Goal: Obtain resource: Obtain resource

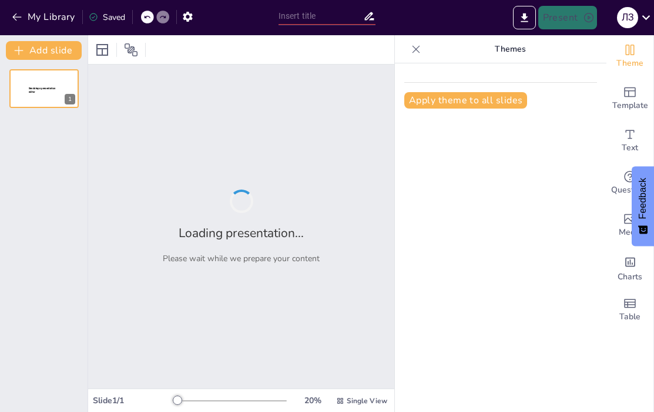
type input "Кризова комунікація: Теоретичні основи та практичні підходи"
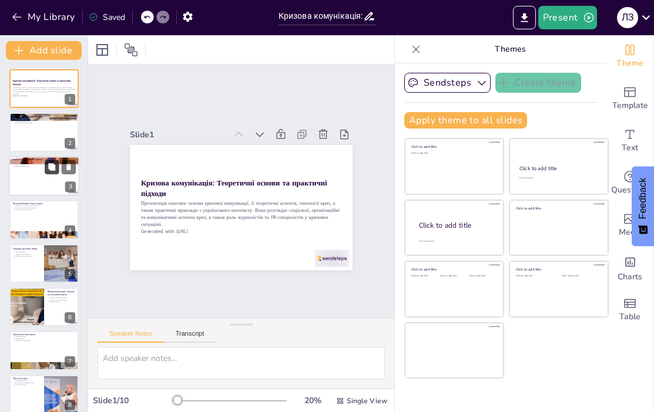
click at [53, 169] on icon at bounding box center [51, 166] width 7 height 7
type textarea "Загроза організаціям під час криз є критично важливою, оскільки вона може призв…"
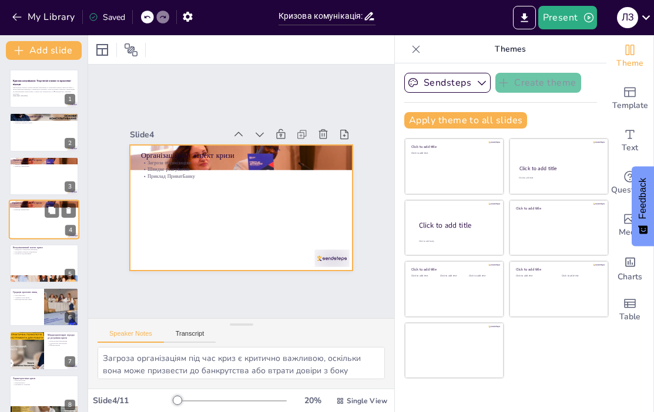
click at [42, 221] on div at bounding box center [44, 220] width 70 height 40
click at [171, 170] on p "Приклад ПриватБанку" at bounding box center [230, 180] width 153 height 139
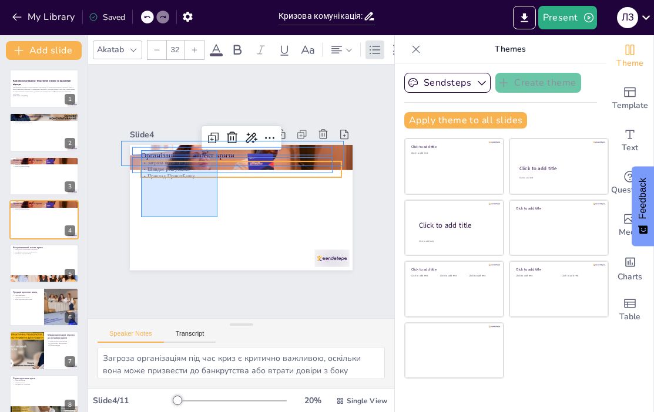
drag, startPoint x: 217, startPoint y: 217, endPoint x: 141, endPoint y: 150, distance: 101.5
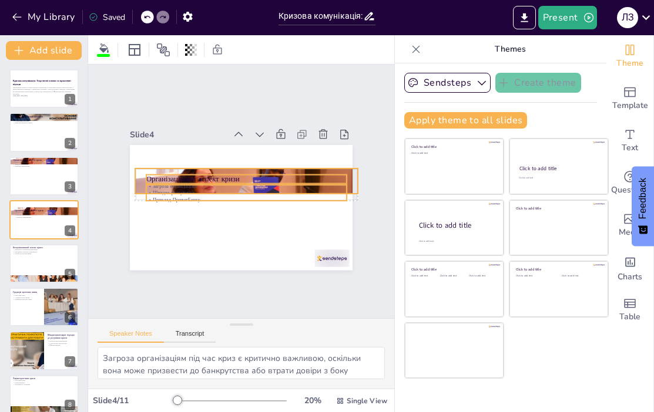
drag, startPoint x: 157, startPoint y: 168, endPoint x: 163, endPoint y: 191, distance: 24.1
click at [163, 191] on p "Швидке реагування" at bounding box center [246, 194] width 200 height 28
click at [223, 182] on p "Загроза організаціям" at bounding box center [237, 186] width 28 height 200
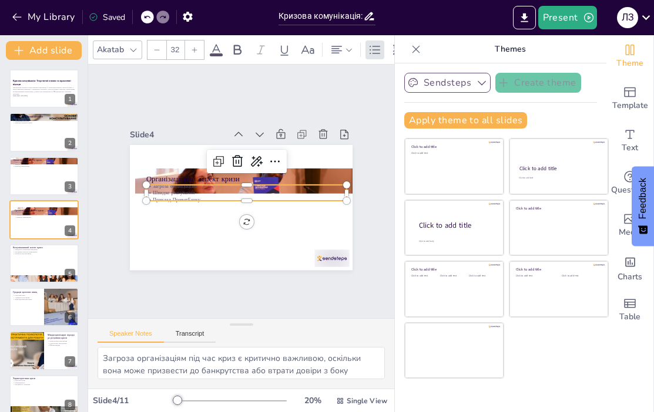
click at [453, 87] on button "Sendsteps" at bounding box center [447, 83] width 86 height 20
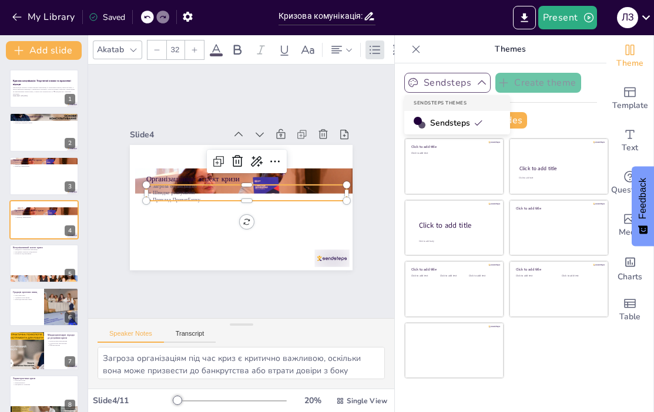
click at [453, 87] on button "Sendsteps" at bounding box center [447, 83] width 86 height 20
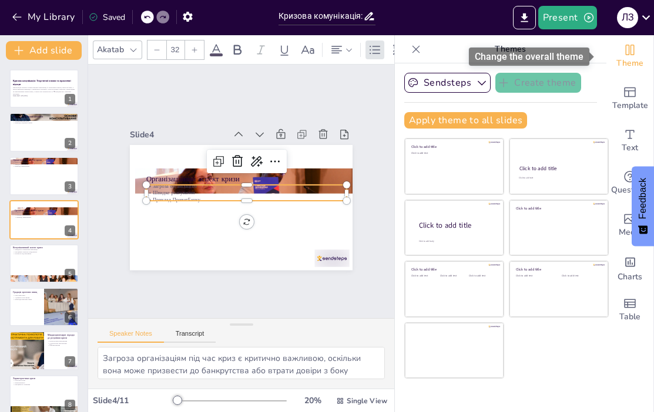
click at [621, 62] on span "Theme" at bounding box center [629, 63] width 27 height 13
click at [616, 59] on span "Theme" at bounding box center [629, 63] width 27 height 13
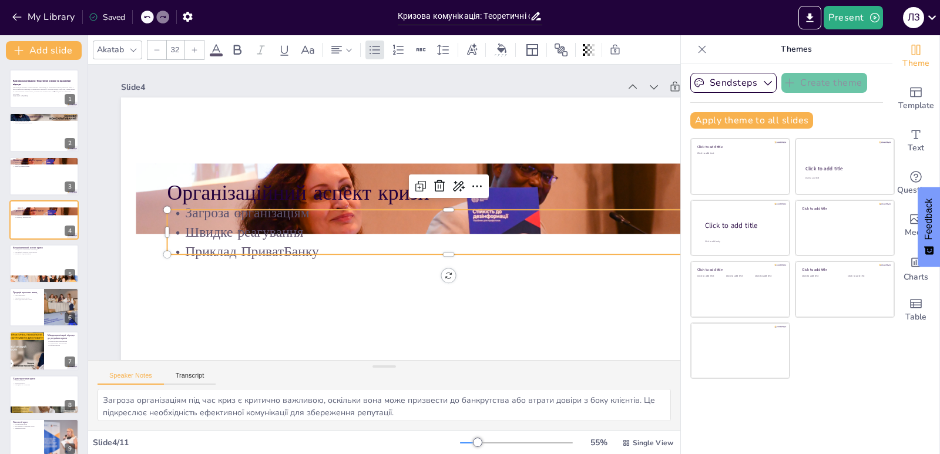
click at [376, 221] on p "Загроза організаціям" at bounding box center [448, 206] width 562 height 79
click at [385, 187] on p "Організаційний аспект кризи" at bounding box center [392, 146] width 255 height 526
type input "48"
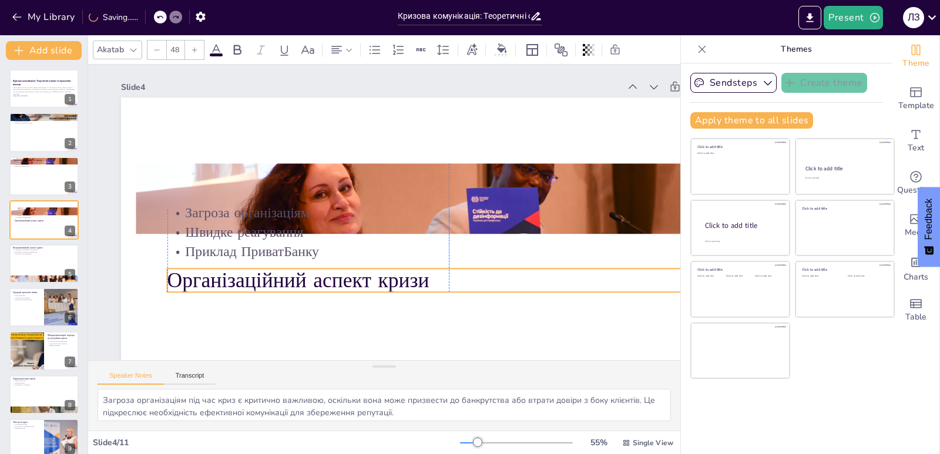
drag, startPoint x: 385, startPoint y: 189, endPoint x: 384, endPoint y: 277, distance: 87.5
click at [384, 277] on p "Організаційний аспект кризи" at bounding box center [455, 273] width 563 height 88
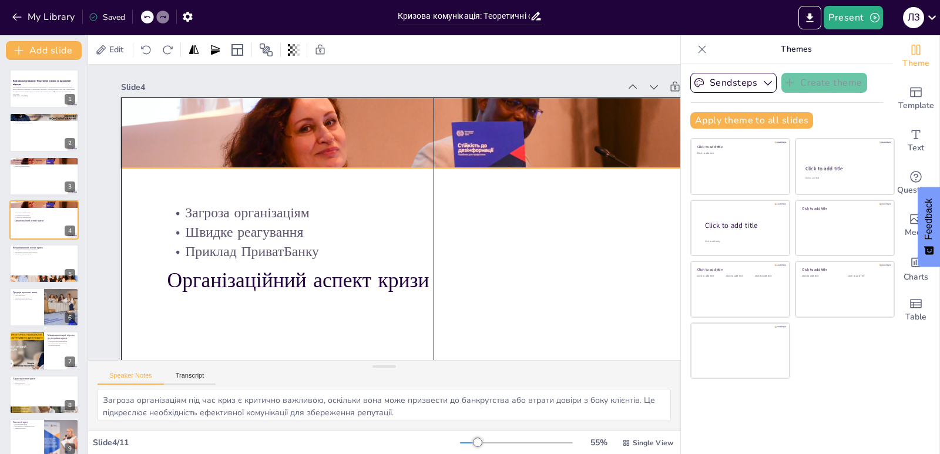
drag, startPoint x: 363, startPoint y: 185, endPoint x: 350, endPoint y: 123, distance: 63.7
click at [350, 123] on div at bounding box center [433, 133] width 625 height 419
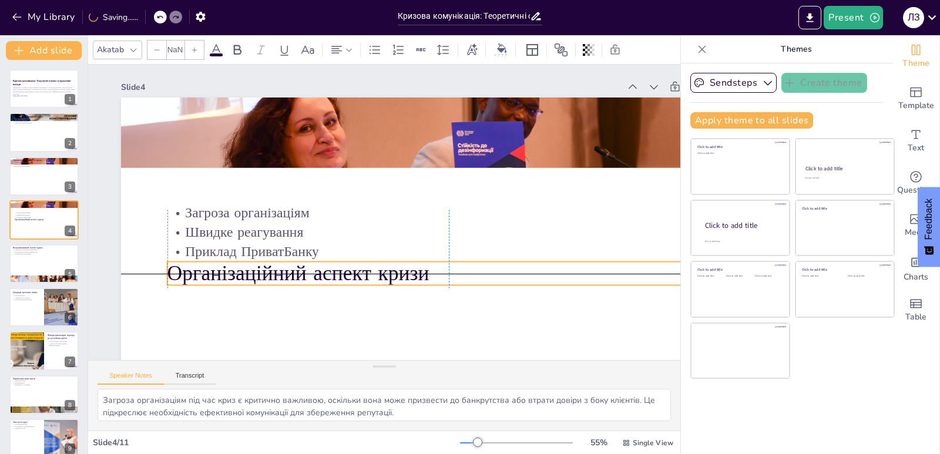
type input "48"
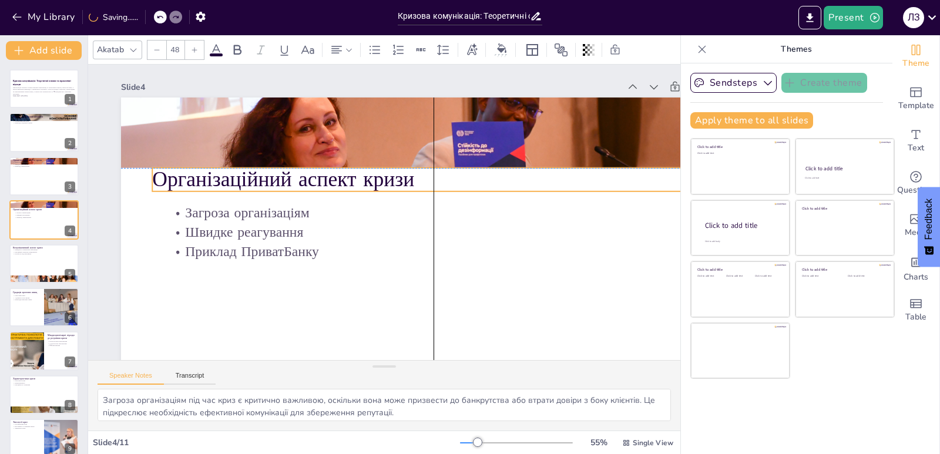
drag, startPoint x: 314, startPoint y: 289, endPoint x: 296, endPoint y: 188, distance: 102.0
click at [296, 188] on p "Організаційний аспект кризи" at bounding box center [443, 221] width 439 height 398
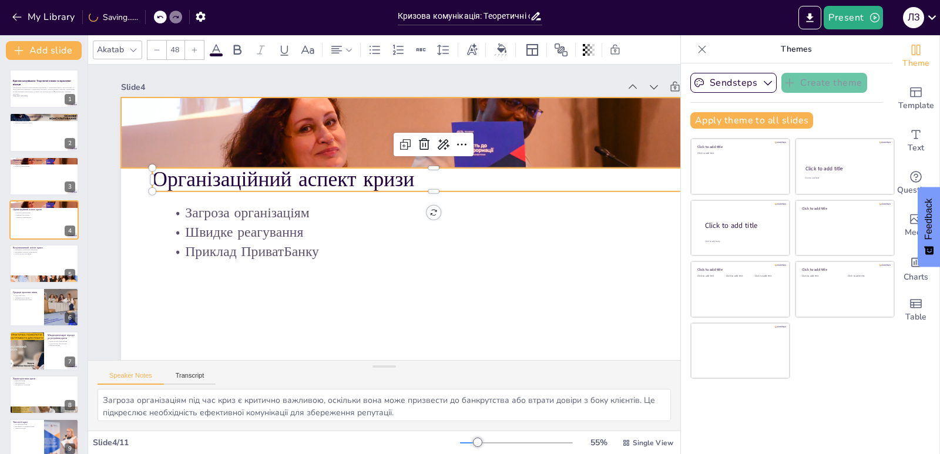
click at [358, 238] on div at bounding box center [315, 261] width 83 height 47
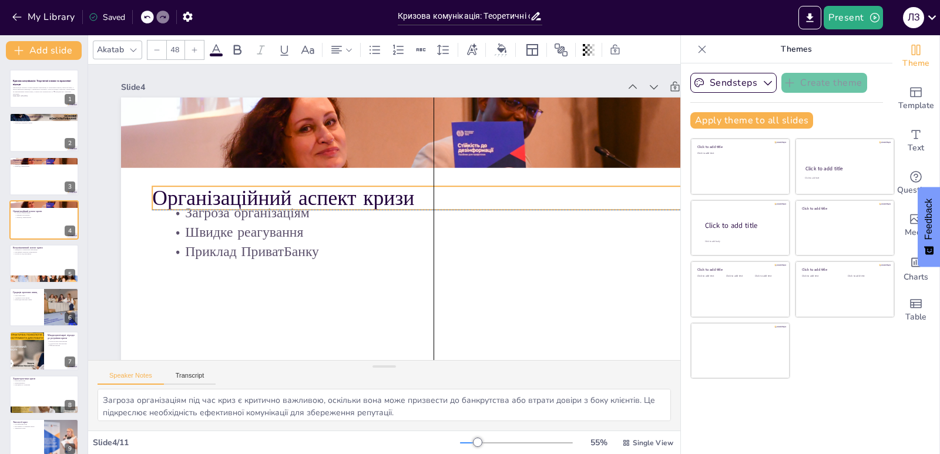
drag, startPoint x: 436, startPoint y: 184, endPoint x: 436, endPoint y: 204, distance: 20.0
click at [436, 204] on div "Організаційний аспект кризи Загроза організаціям Швидке реагування Приклад Прив…" at bounding box center [276, 276] width 506 height 368
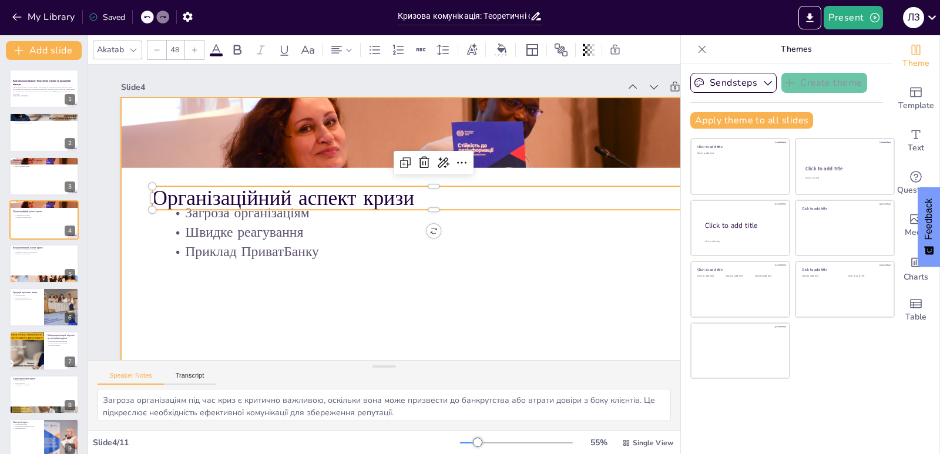
click at [431, 177] on div at bounding box center [434, 273] width 626 height 353
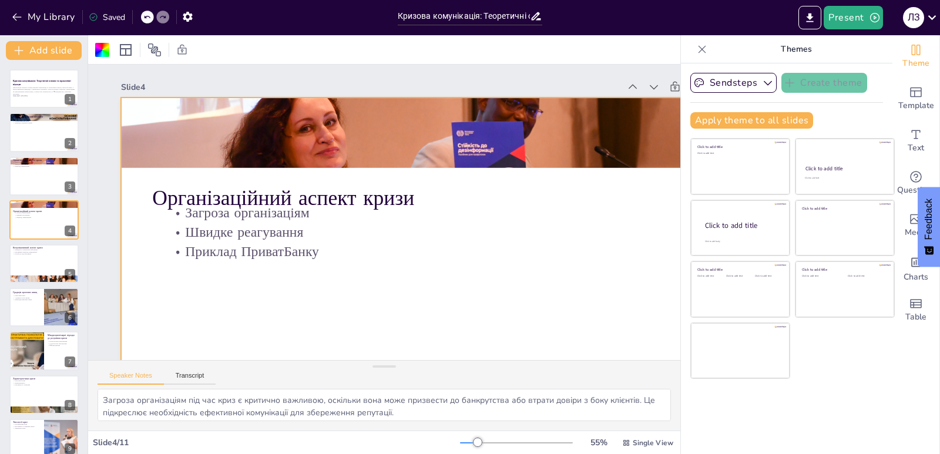
click at [383, 139] on div at bounding box center [352, 301] width 699 height 540
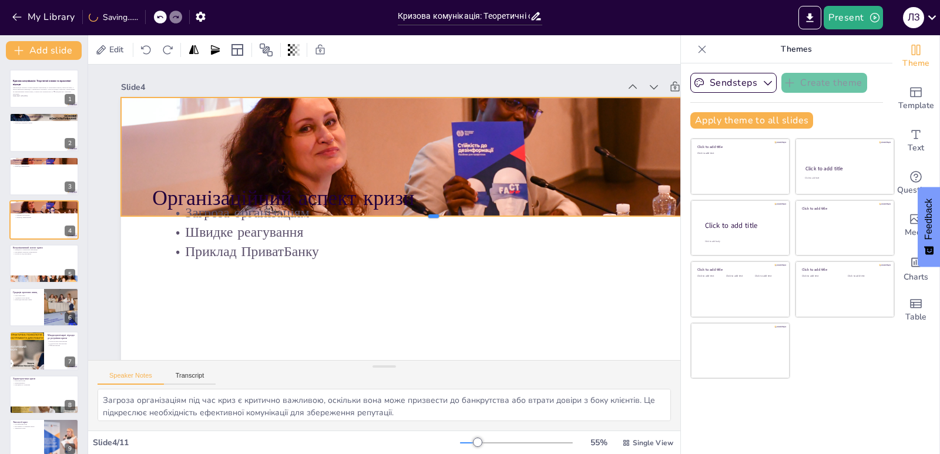
drag, startPoint x: 436, startPoint y: 172, endPoint x: 440, endPoint y: 220, distance: 48.3
click at [381, 220] on div at bounding box center [376, 262] width 11 height 625
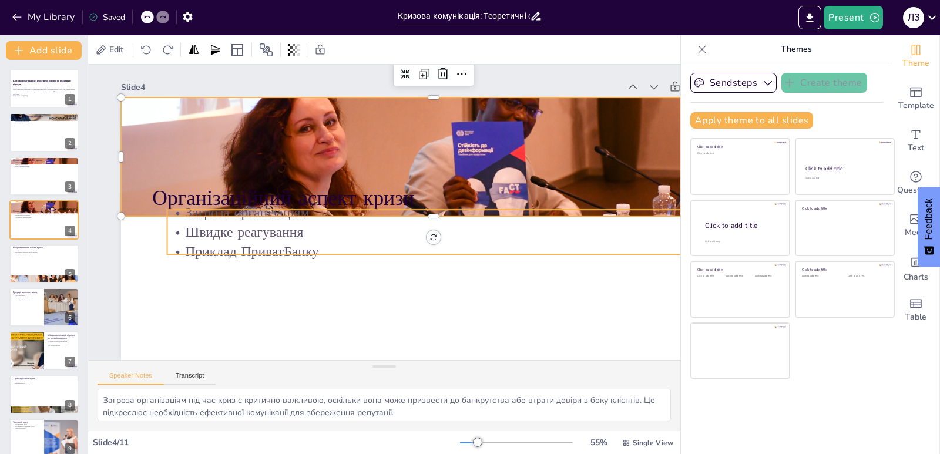
click at [325, 204] on p "Загроза організаціям" at bounding box center [448, 219] width 562 height 78
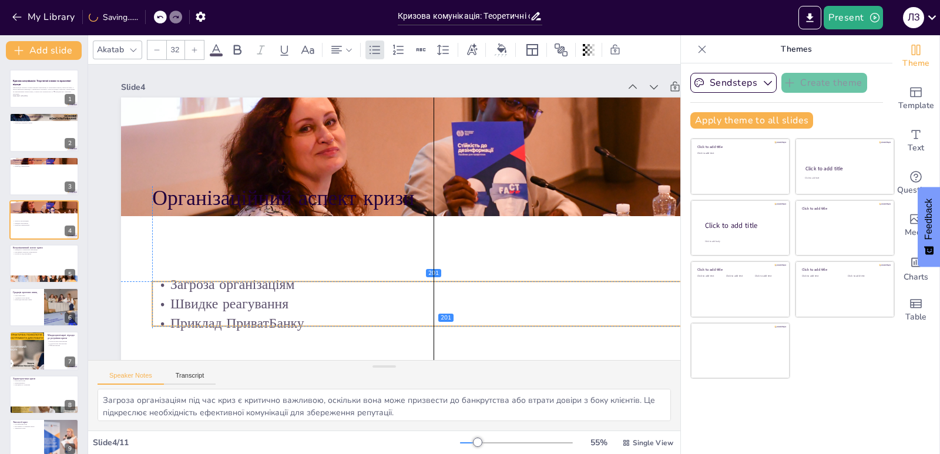
drag, startPoint x: 318, startPoint y: 237, endPoint x: 305, endPoint y: 311, distance: 75.2
click at [321, 311] on p "Швидке реагування" at bounding box center [446, 129] width 251 height 520
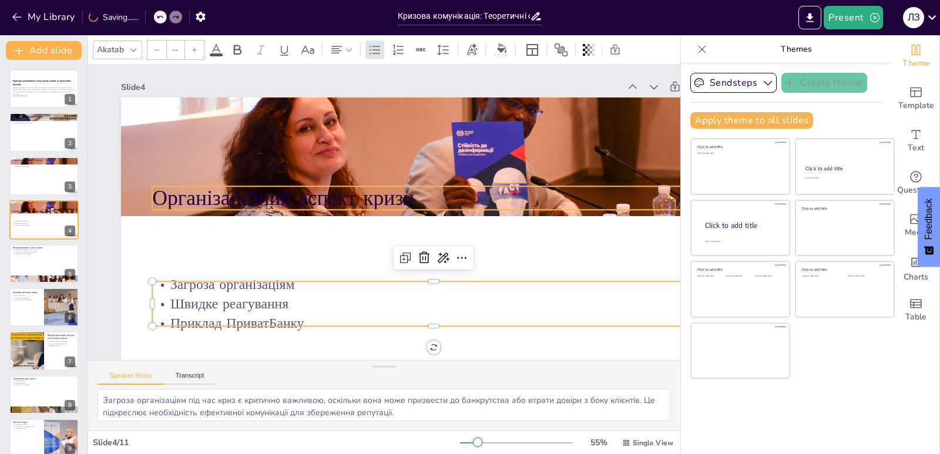
type input "48"
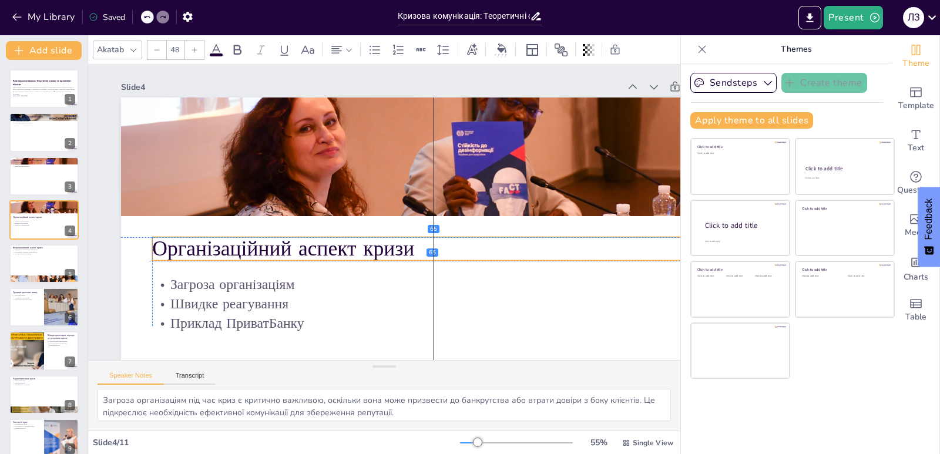
drag, startPoint x: 312, startPoint y: 187, endPoint x: 309, endPoint y: 238, distance: 51.2
click at [405, 238] on p "Організаційний аспект кризи" at bounding box center [420, 162] width 30 height 563
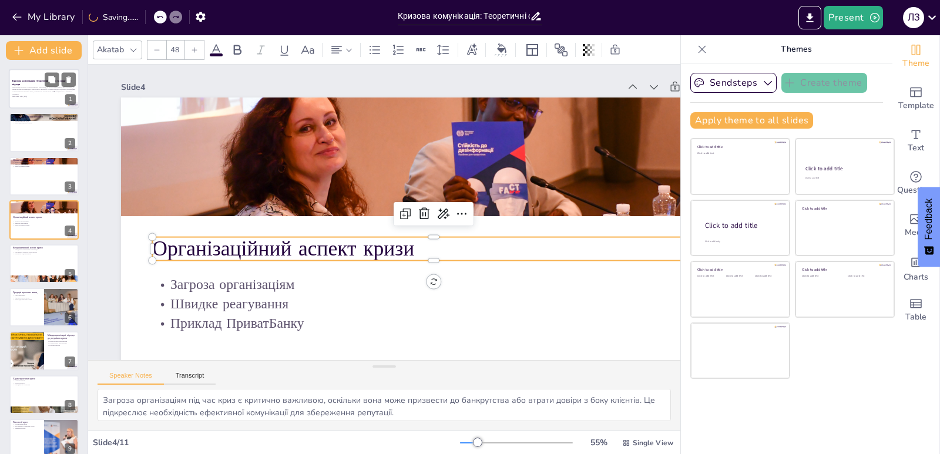
click at [52, 92] on p "Презентація охоплює основи кризової комунікації, її теоретичні аспекти, типолог…" at bounding box center [43, 90] width 63 height 9
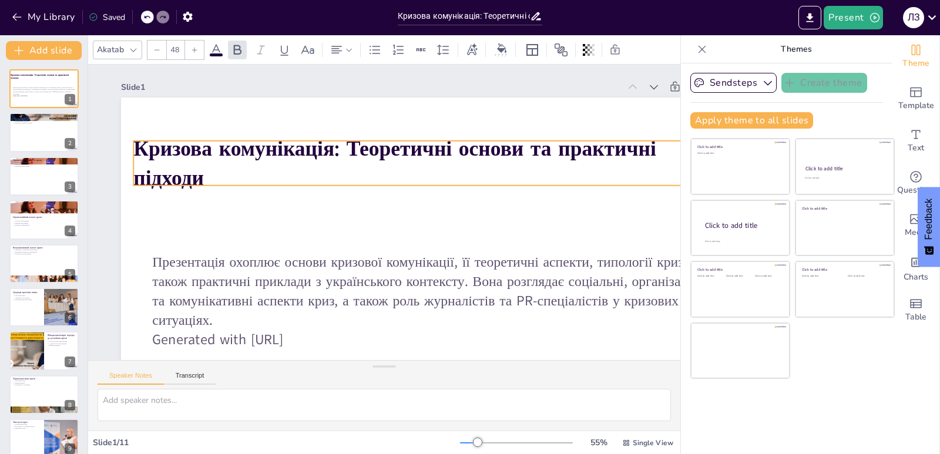
drag, startPoint x: 263, startPoint y: 221, endPoint x: 244, endPoint y: 164, distance: 59.4
click at [244, 164] on p "Кризова комунікація: Теоретичні основи та практичні підходи" at bounding box center [326, 210] width 332 height 516
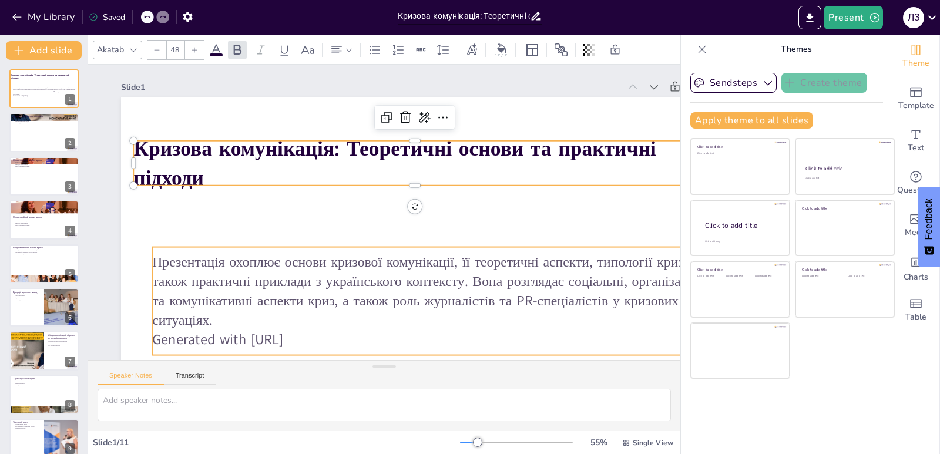
click at [284, 280] on p "Презентація охоплює основи кризової комунікації, її теоретичні аспекти, типолог…" at bounding box center [461, 264] width 546 height 300
type input "32"
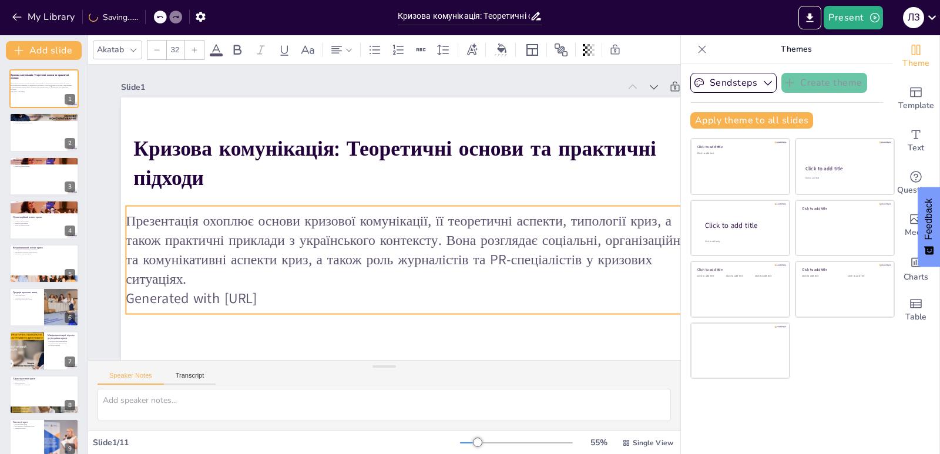
drag, startPoint x: 329, startPoint y: 292, endPoint x: 303, endPoint y: 251, distance: 48.9
click at [303, 251] on p "Презентація охоплює основи кризової комунікації, її теоретичні аспекти, типолог…" at bounding box center [423, 233] width 526 height 349
click at [308, 282] on p "Презентація охоплює основи кризової комунікації, її теоретичні аспекти, типолог…" at bounding box center [409, 176] width 301 height 546
click at [305, 295] on p "Generated with [URL]" at bounding box center [407, 298] width 563 height 19
click at [289, 297] on p "Generated with [URL]" at bounding box center [407, 298] width 563 height 19
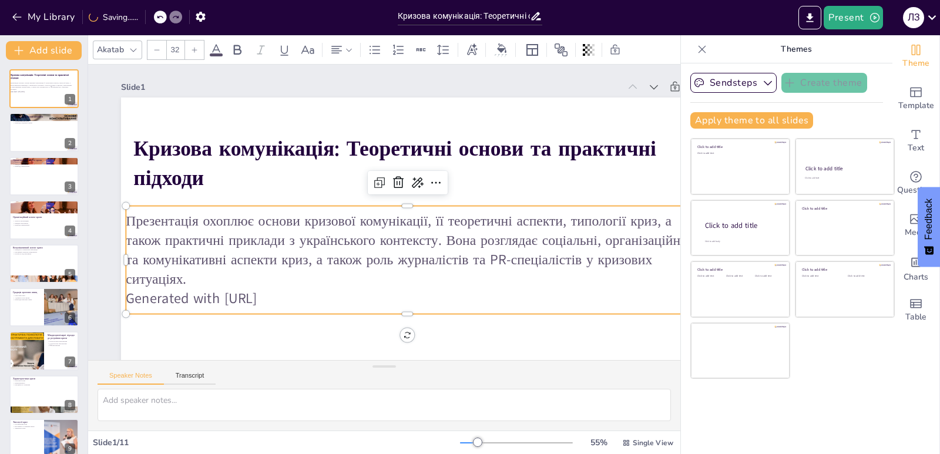
click at [289, 169] on p "Generated with [URL]" at bounding box center [352, 129] width 562 height 79
drag, startPoint x: 304, startPoint y: 305, endPoint x: 127, endPoint y: 296, distance: 177.0
click at [127, 296] on p "Generated with [URL]" at bounding box center [398, 301] width 562 height 78
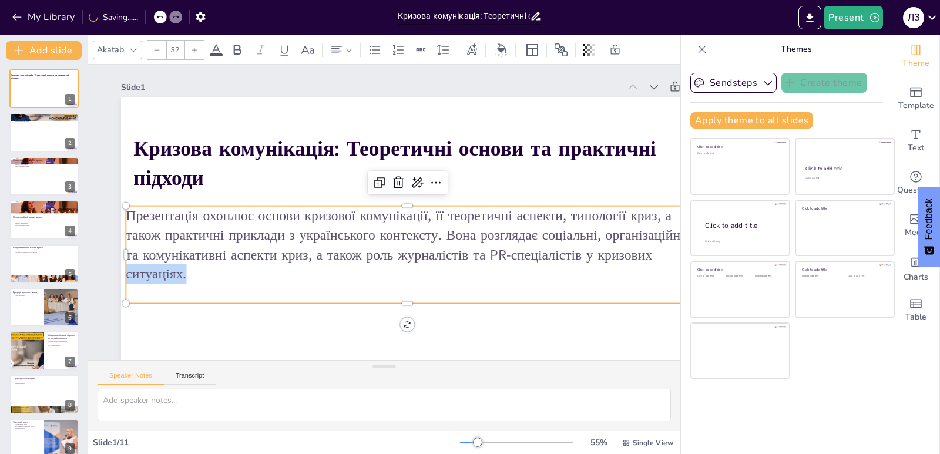
drag, startPoint x: 272, startPoint y: 280, endPoint x: 119, endPoint y: 211, distance: 167.4
click at [119, 211] on div "Slide 1 Кризова комунікація: Теоретичні основи та практичні підходи Презентація…" at bounding box center [363, 148] width 791 height 677
click at [175, 224] on p "Презентація охоплює основи кризової комунікації, її теоретичні аспекти, типолог…" at bounding box center [392, 173] width 435 height 470
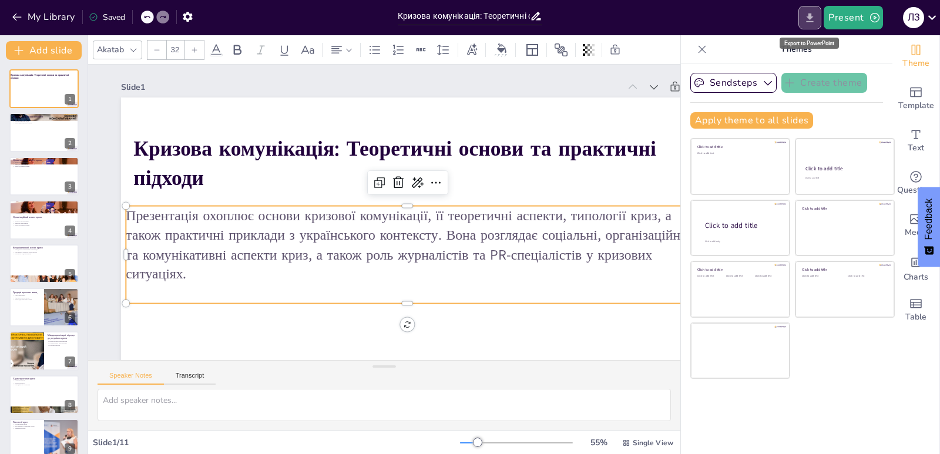
click at [653, 18] on button "Export to PowerPoint" at bounding box center [809, 17] width 23 height 23
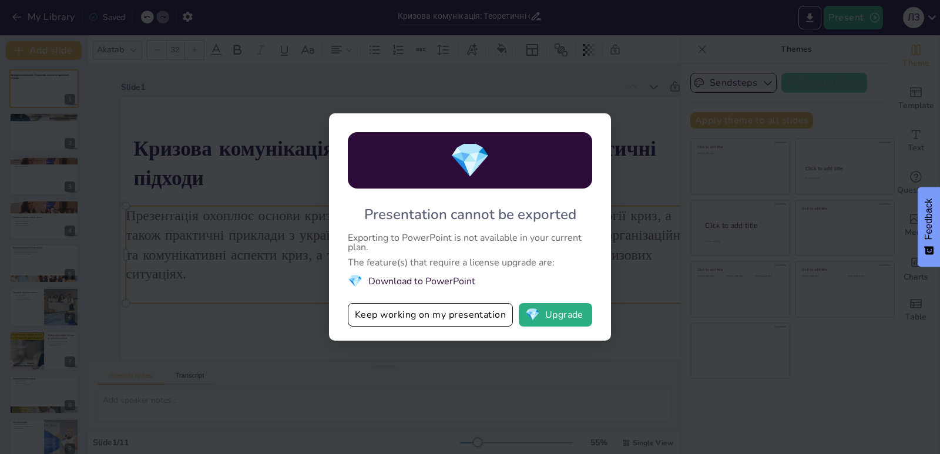
click at [651, 275] on div "💎 Presentation cannot be exported Exporting to PowerPoint is not available in y…" at bounding box center [470, 227] width 940 height 454
click at [415, 321] on button "Keep working on my presentation" at bounding box center [430, 314] width 165 height 23
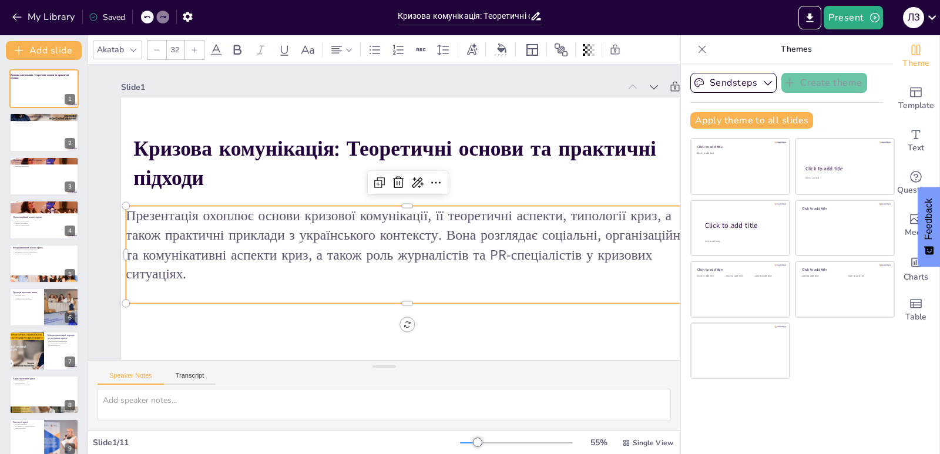
click at [112, 12] on div "Saved" at bounding box center [107, 17] width 36 height 11
click at [112, 15] on div "Saved" at bounding box center [107, 17] width 36 height 11
click at [180, 18] on button "button" at bounding box center [188, 16] width 22 height 21
click at [195, 18] on button "button" at bounding box center [188, 16] width 22 height 21
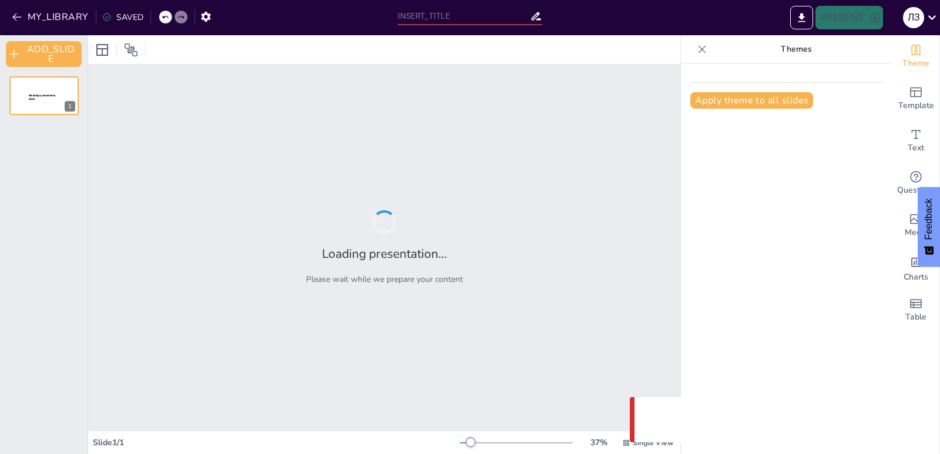
type input "Кризова комунікація: Теоретичні основи та практичні підходи"
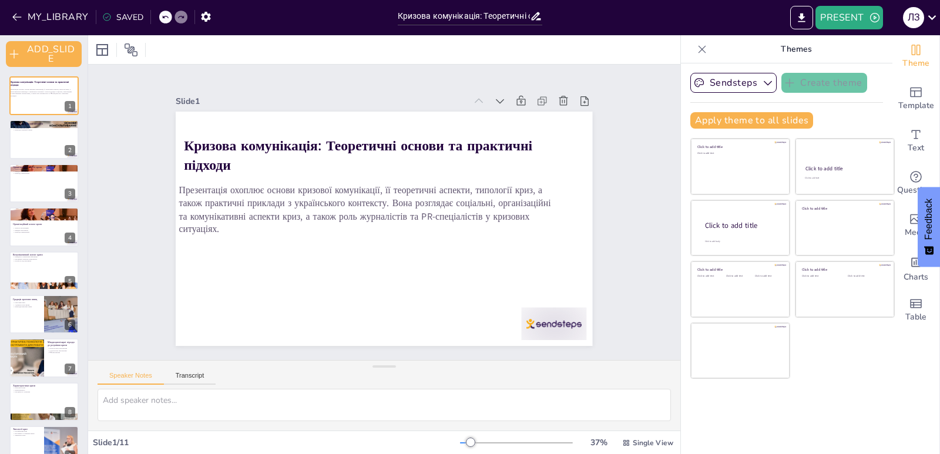
scroll to position [107, 0]
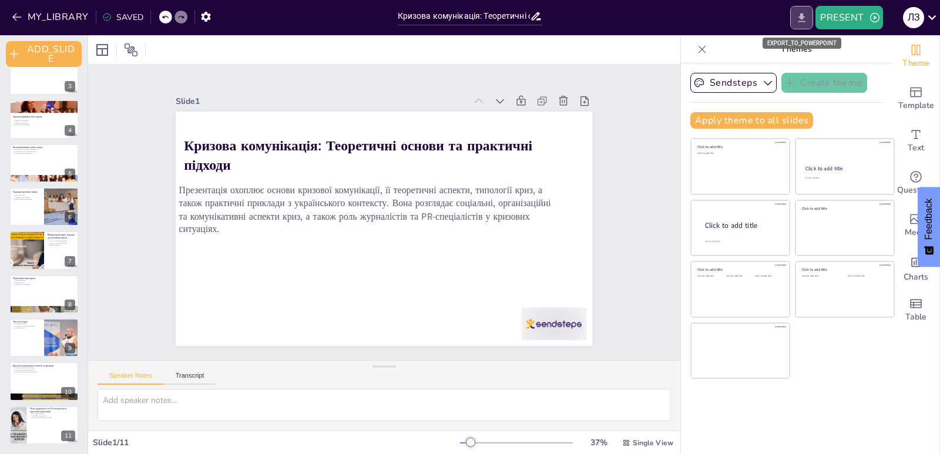
click at [802, 12] on icon "EXPORT_TO_POWERPOINT" at bounding box center [801, 18] width 12 height 12
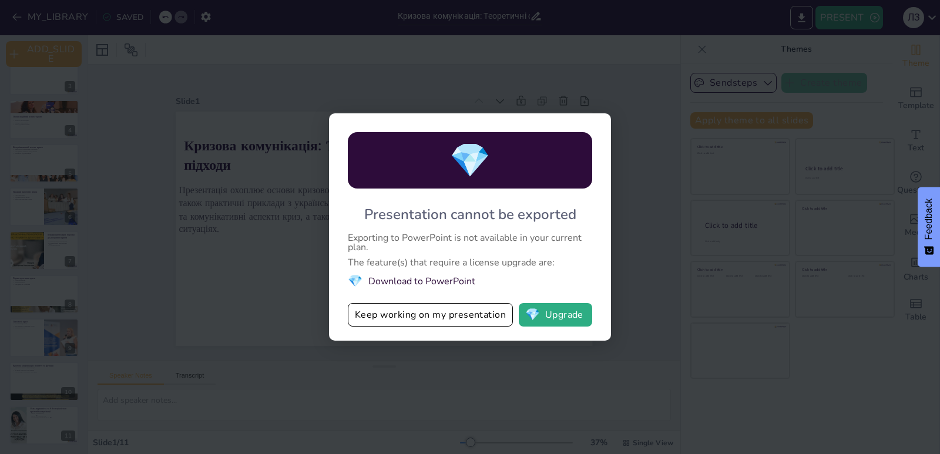
click at [627, 215] on div "💎 Presentation cannot be exported Exporting to PowerPoint is not available in y…" at bounding box center [470, 227] width 940 height 454
drag, startPoint x: 454, startPoint y: 313, endPoint x: 447, endPoint y: 295, distance: 19.3
click at [447, 295] on div "💎 Presentation cannot be exported Exporting to PowerPoint is not available in y…" at bounding box center [470, 226] width 282 height 227
click at [443, 281] on li "💎 Download to PowerPoint" at bounding box center [470, 281] width 244 height 16
click at [277, 247] on div "💎 Presentation cannot be exported Exporting to PowerPoint is not available in y…" at bounding box center [470, 227] width 940 height 454
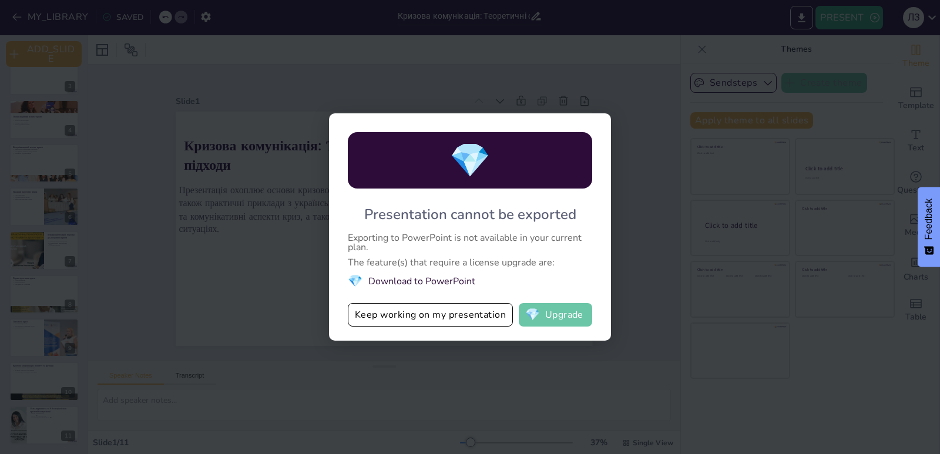
click at [557, 311] on button "💎 Upgrade" at bounding box center [554, 314] width 73 height 23
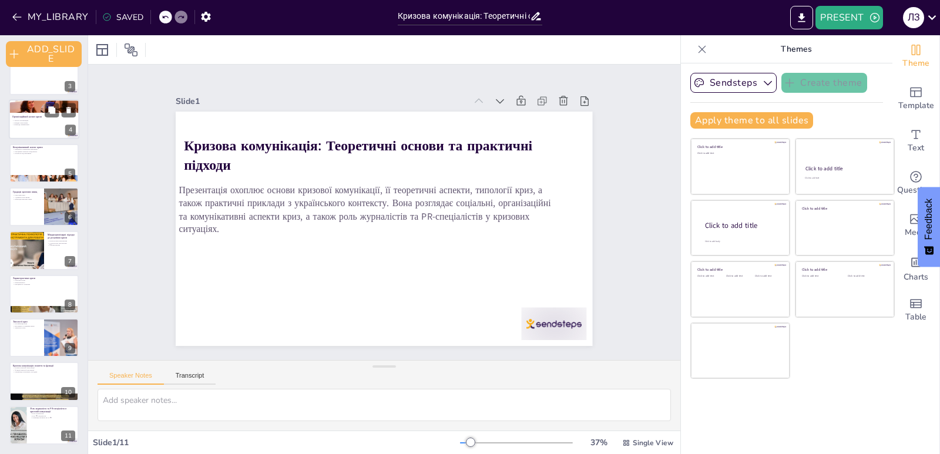
click at [25, 124] on p "Приклад ПриватБанку" at bounding box center [43, 125] width 63 height 2
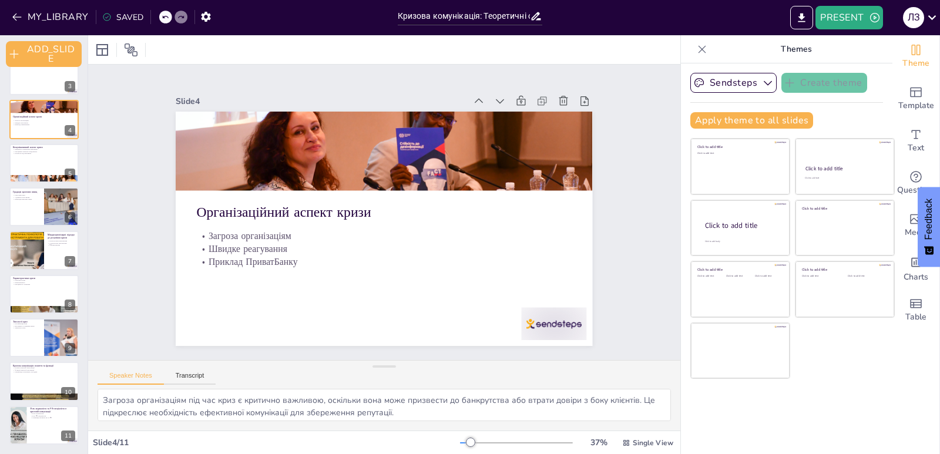
scroll to position [0, 0]
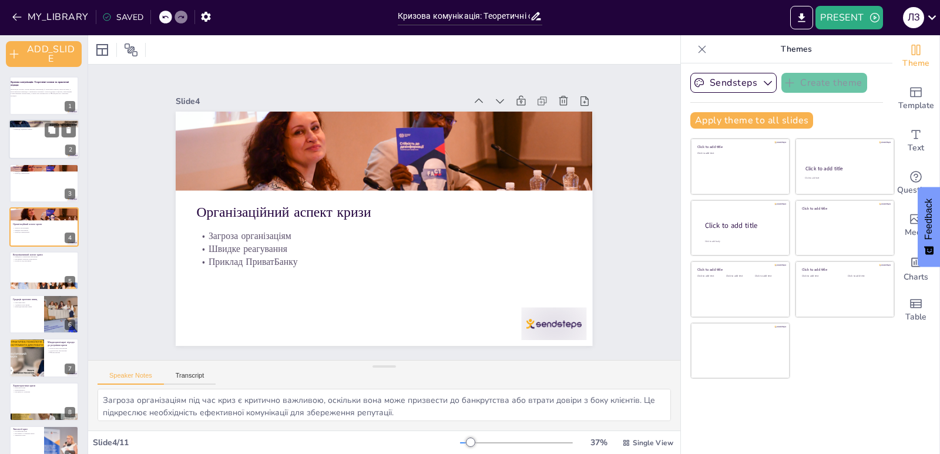
click at [38, 152] on div at bounding box center [44, 140] width 70 height 40
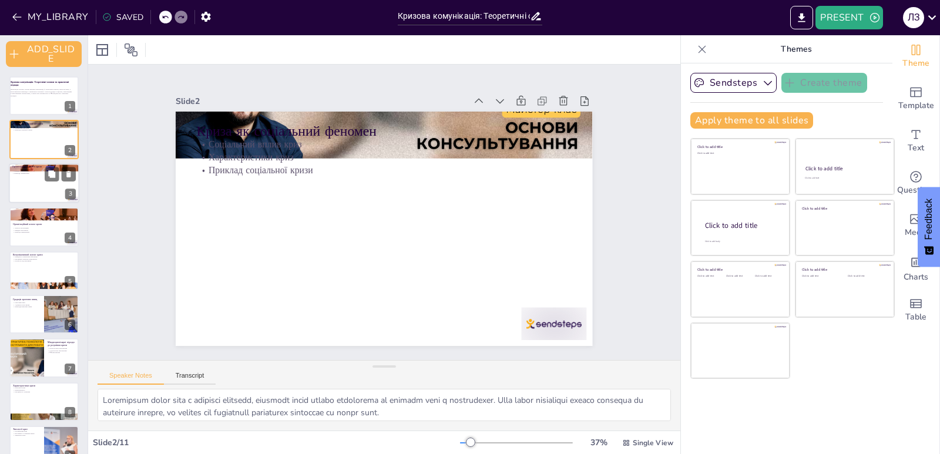
click at [42, 177] on div at bounding box center [44, 183] width 70 height 40
type textarea "Загроза організаціям під час криз є критично важливою, оскільки вона може призв…"
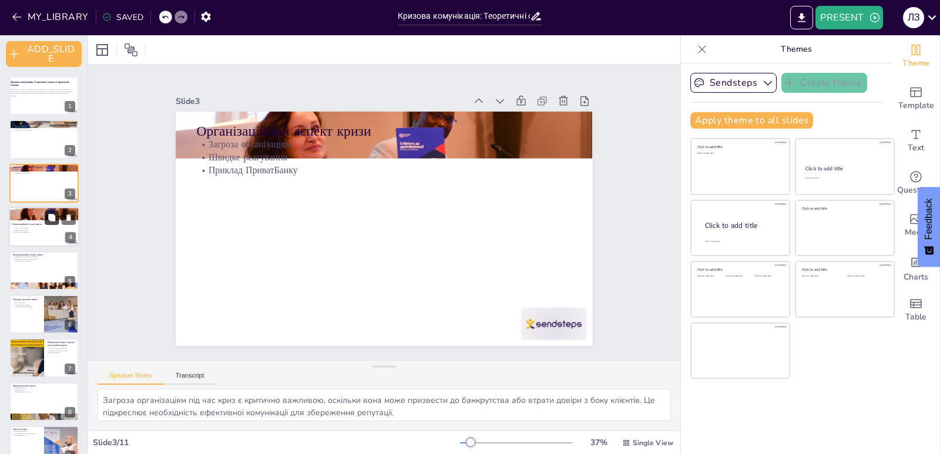
click at [49, 217] on icon at bounding box center [51, 217] width 7 height 7
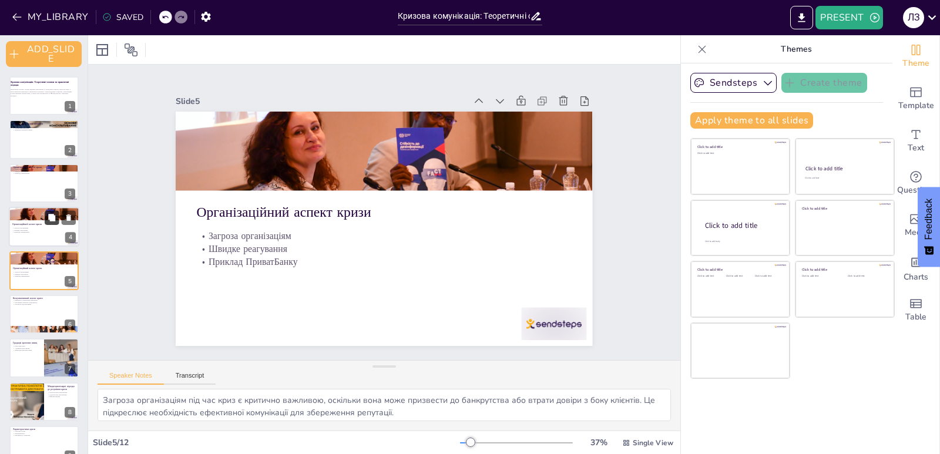
scroll to position [10, 0]
